Goal: Information Seeking & Learning: Learn about a topic

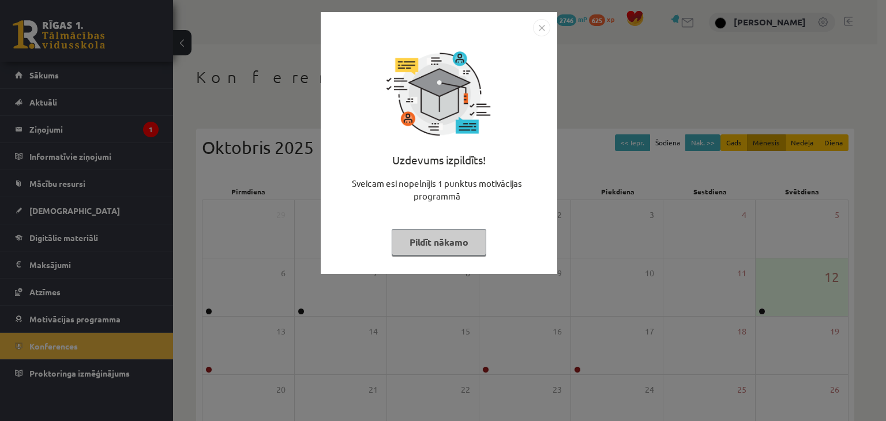
click at [441, 243] on button "Pildīt nākamo" at bounding box center [439, 242] width 95 height 27
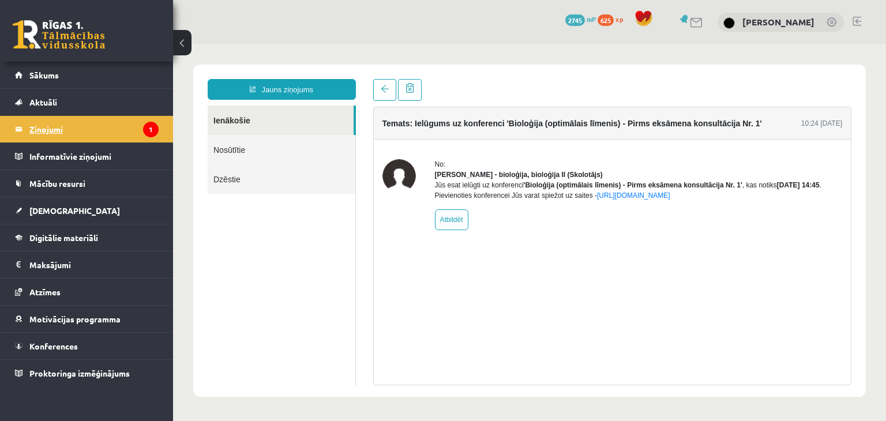
click at [110, 137] on legend "Ziņojumi 1" at bounding box center [93, 129] width 129 height 27
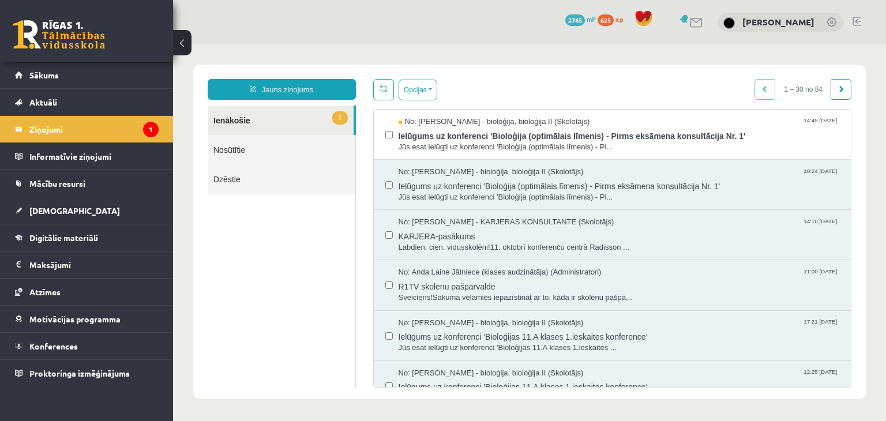
click at [630, 160] on div "No: [PERSON_NAME] - bioloģija, bioloģija II (Skolotājs) 10:24 [DATE] Ielūgums u…" at bounding box center [612, 185] width 477 height 50
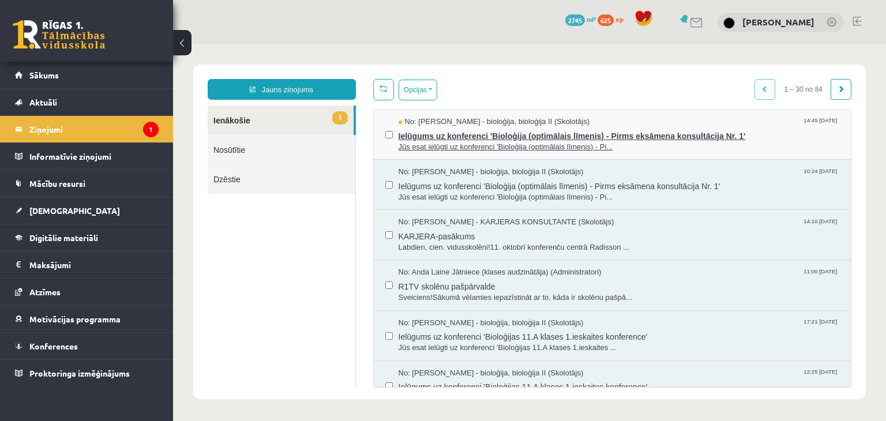
click at [630, 142] on span "Jūs esat ielūgti uz konferenci 'Bioloģija (optimālais līmenis) - Pi..." at bounding box center [618, 147] width 441 height 11
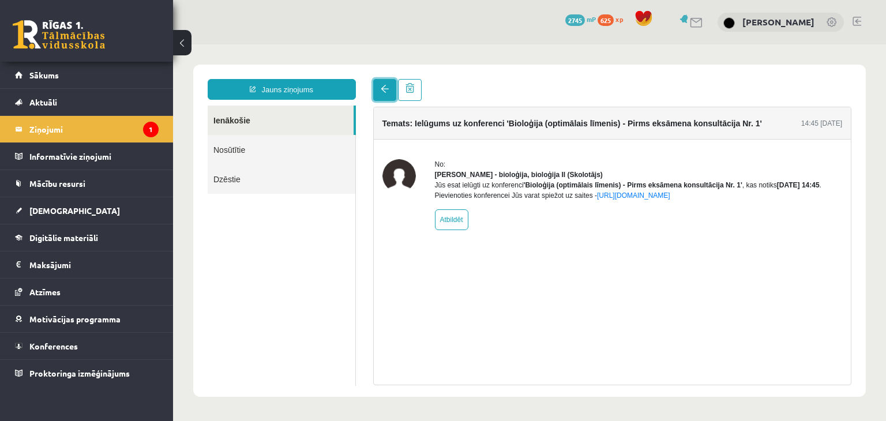
click at [382, 93] on span at bounding box center [385, 89] width 8 height 8
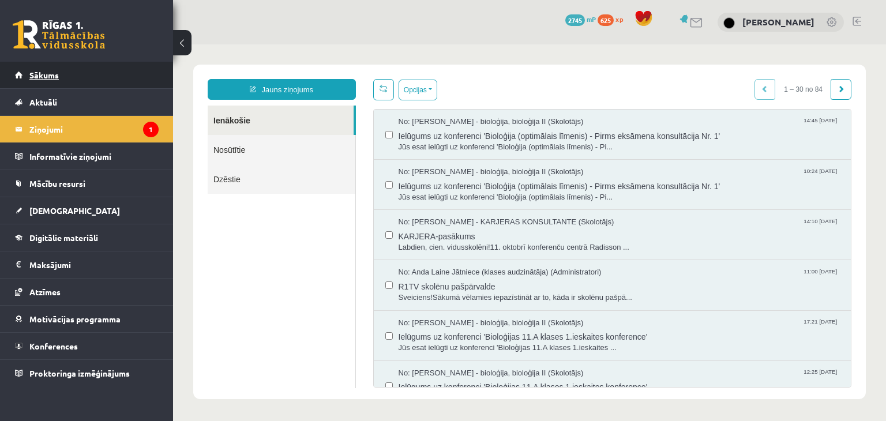
click at [91, 77] on link "Sākums" at bounding box center [87, 75] width 144 height 27
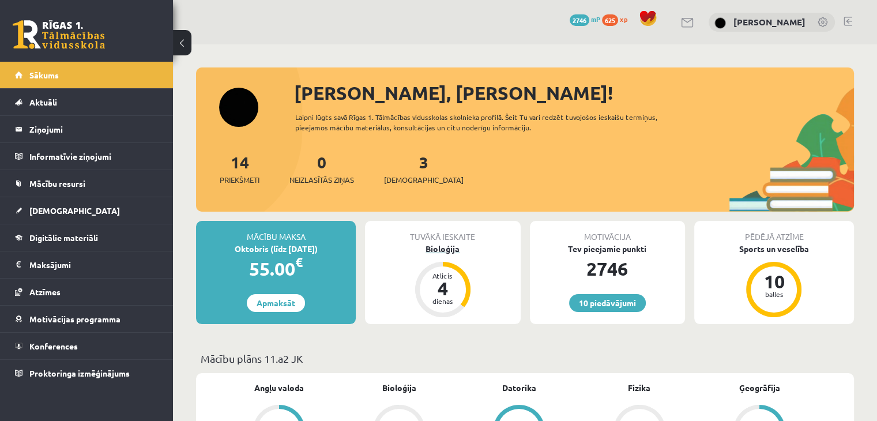
click at [448, 247] on div "Bioloģija" at bounding box center [442, 249] width 155 height 12
